Goal: Information Seeking & Learning: Learn about a topic

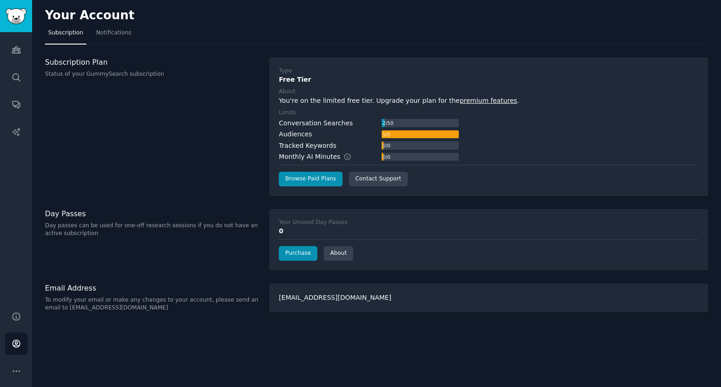
click at [325, 29] on nav "Subscription Notifications" at bounding box center [376, 35] width 663 height 19
click at [17, 56] on link "Audiences" at bounding box center [16, 50] width 23 height 23
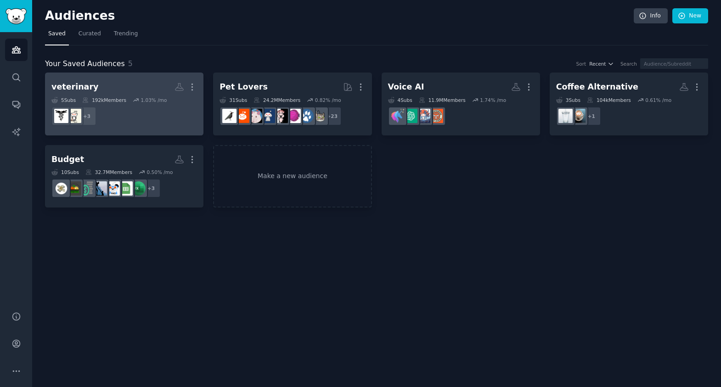
click at [104, 85] on h2 "veterinary More" at bounding box center [124, 87] width 146 height 16
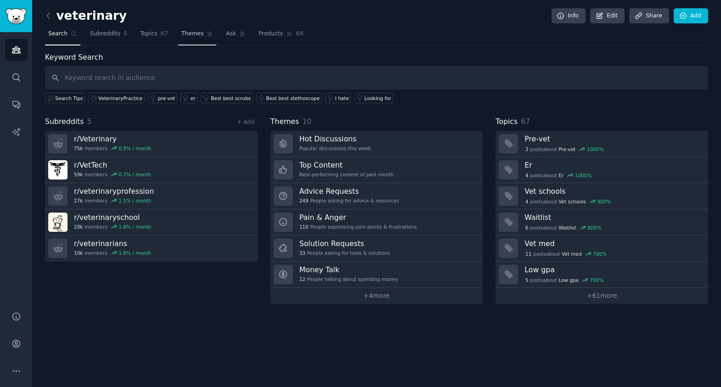
click at [186, 30] on span "Themes" at bounding box center [192, 34] width 23 height 8
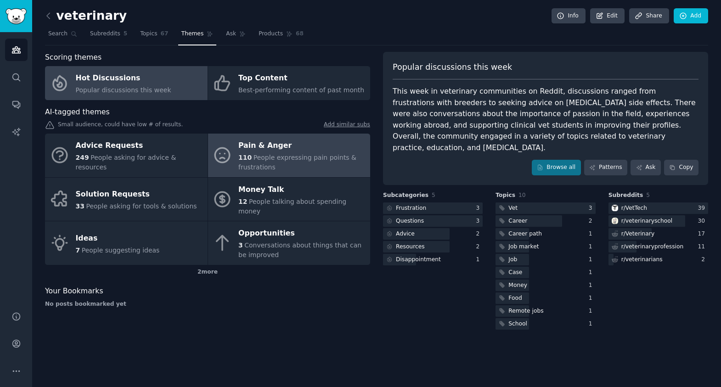
click at [274, 147] on div "Pain & Anger" at bounding box center [301, 146] width 127 height 15
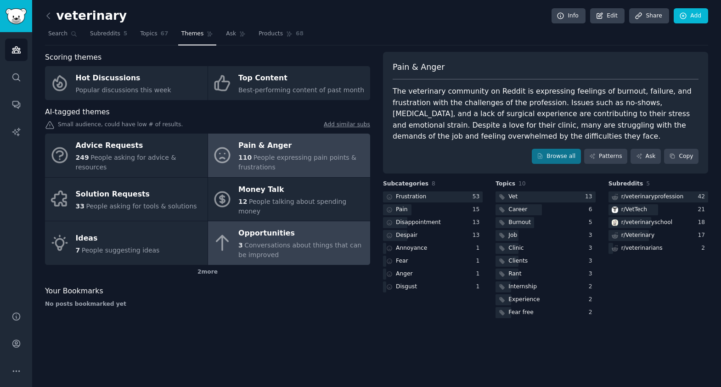
click at [295, 242] on span "Conversations about things that can be improved" at bounding box center [299, 250] width 123 height 17
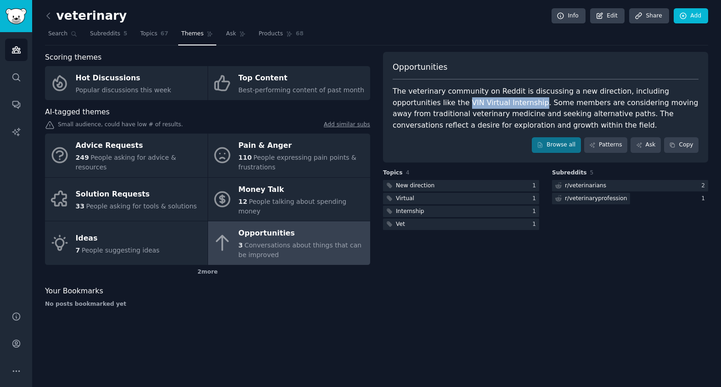
drag, startPoint x: 418, startPoint y: 102, endPoint x: 487, endPoint y: 104, distance: 69.9
click at [487, 104] on div "The veterinary community on Reddit is discussing a new direction, including opp…" at bounding box center [546, 108] width 306 height 45
copy div "VIN Virtual Internship"
